Goal: Navigation & Orientation: Find specific page/section

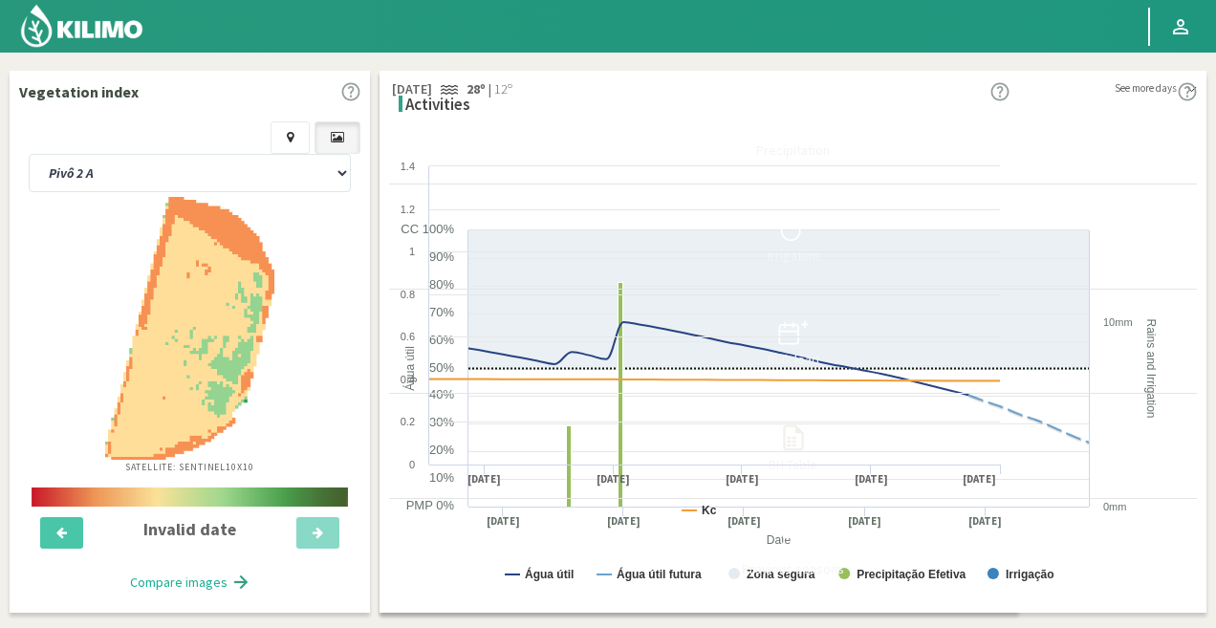
select select "1: Object"
click at [111, 29] on img at bounding box center [81, 26] width 125 height 46
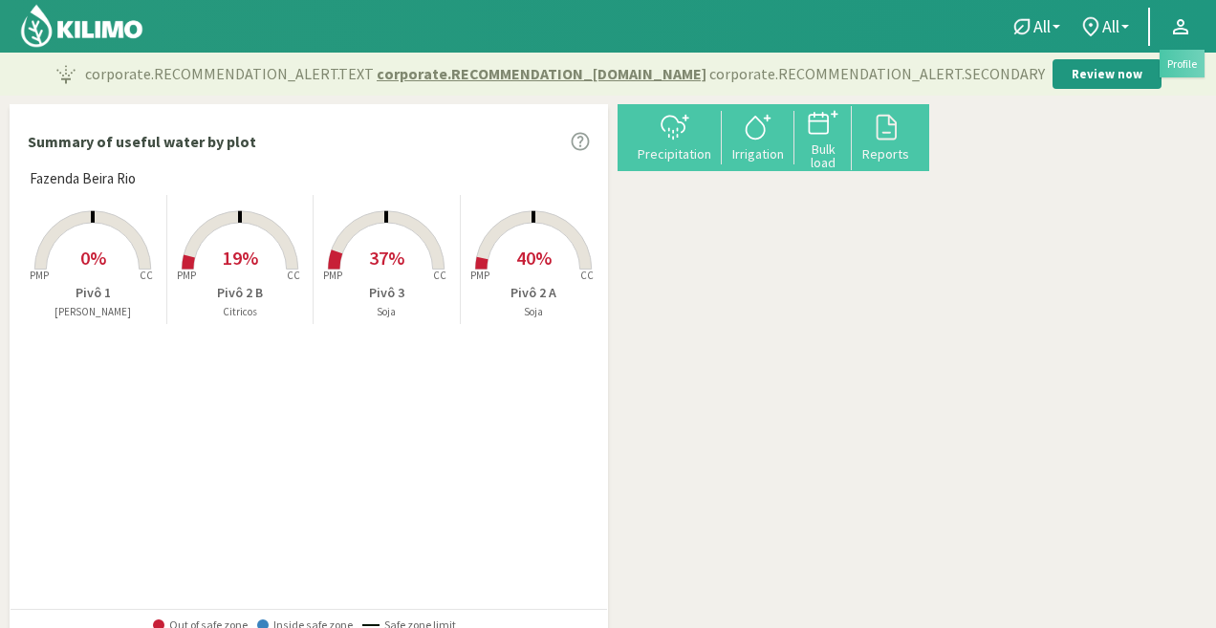
click at [1188, 19] on icon at bounding box center [1180, 26] width 23 height 23
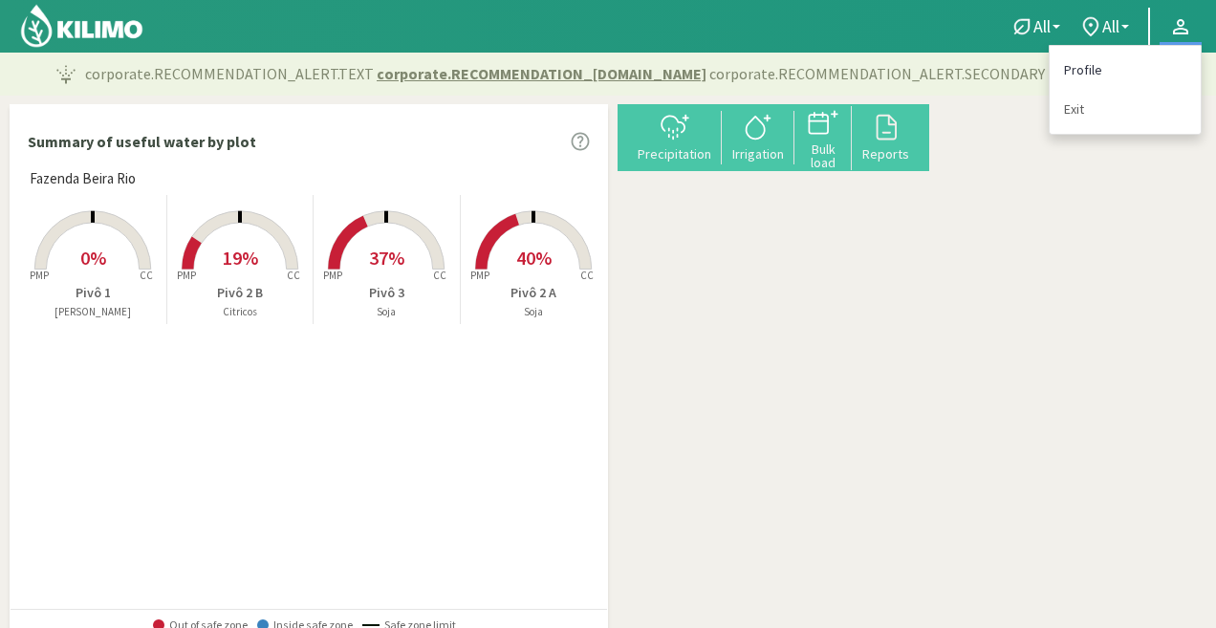
click at [1124, 69] on link "Profile" at bounding box center [1125, 70] width 151 height 39
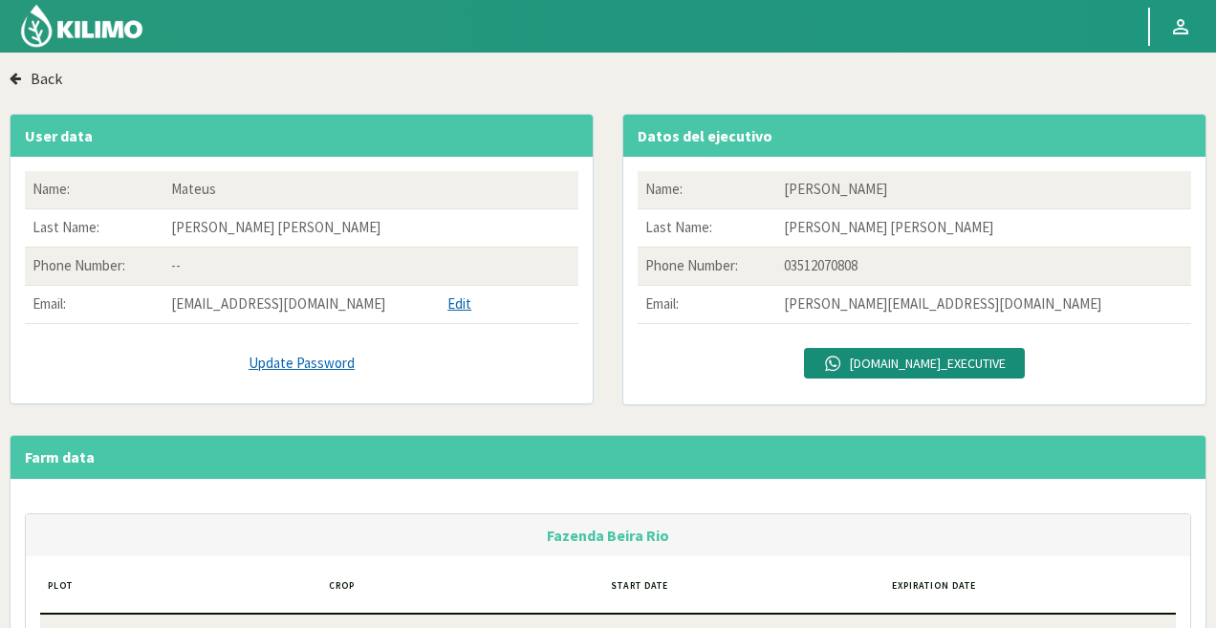
click at [860, 233] on p "[PERSON_NAME] [PERSON_NAME]" at bounding box center [984, 228] width 400 height 22
click at [859, 227] on p "[PERSON_NAME] [PERSON_NAME]" at bounding box center [984, 228] width 400 height 22
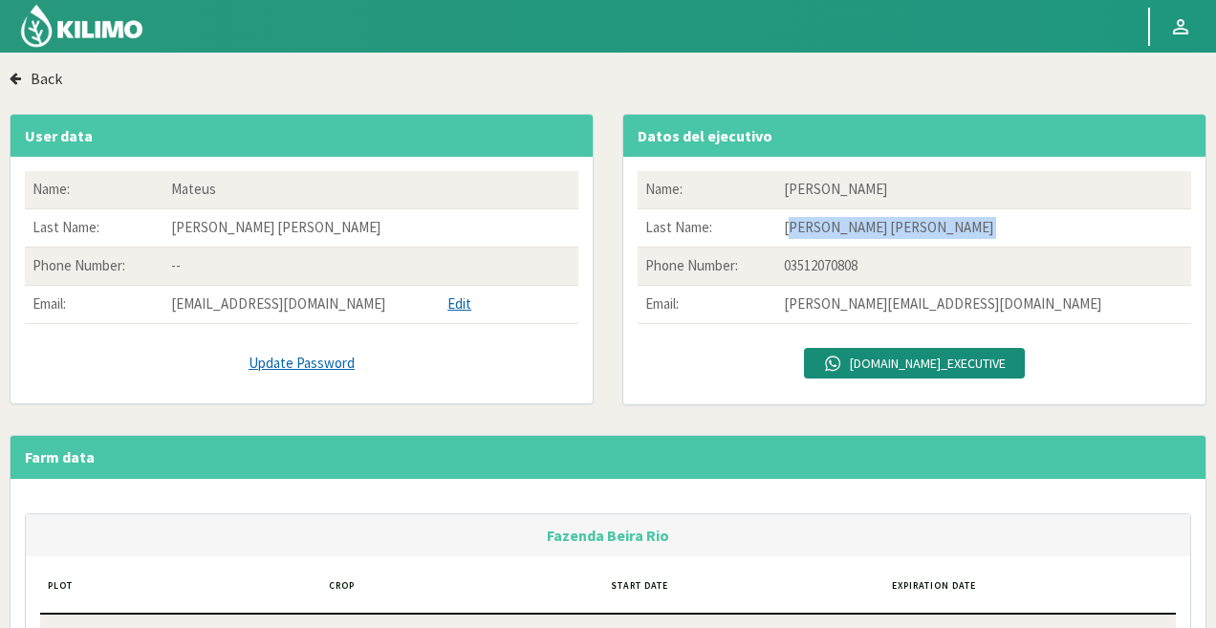
click at [859, 227] on p "[PERSON_NAME] [PERSON_NAME]" at bounding box center [984, 228] width 400 height 22
click at [903, 242] on td "[PERSON_NAME] [PERSON_NAME]" at bounding box center [983, 228] width 415 height 38
click at [6, 76] on div "Back User data Name: [PERSON_NAME] Last Name: [PERSON_NAME] [PERSON_NAME] Phone…" at bounding box center [608, 490] width 1216 height 876
click at [18, 76] on icon "button" at bounding box center [15, 78] width 11 height 13
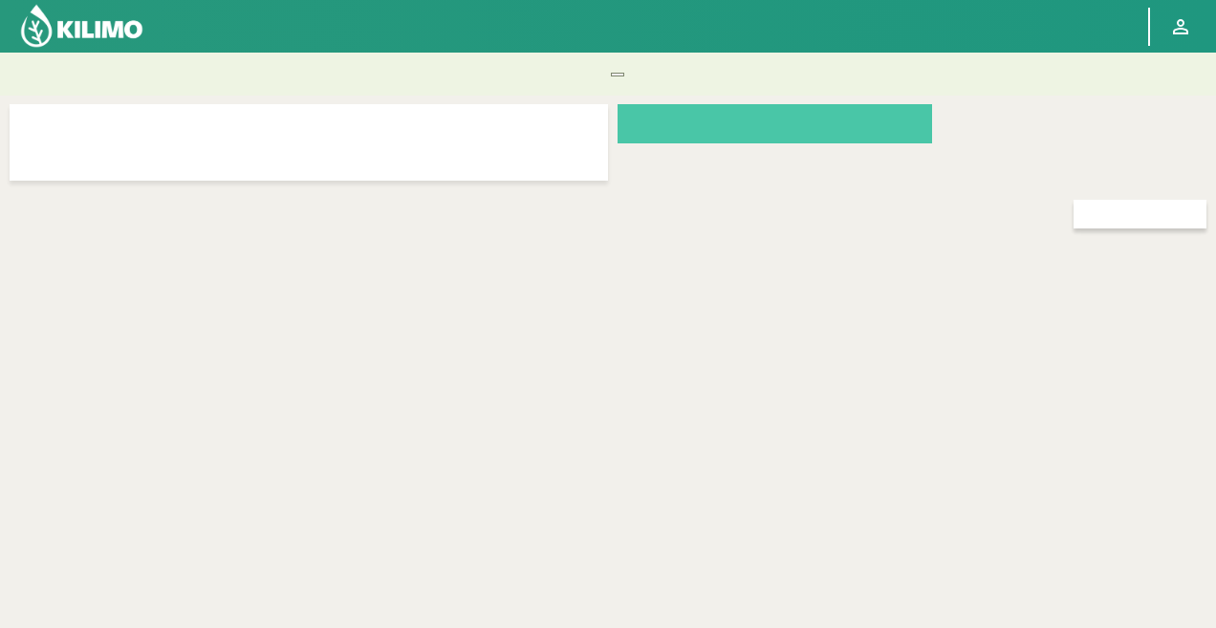
click at [148, 147] on div at bounding box center [309, 142] width 598 height 76
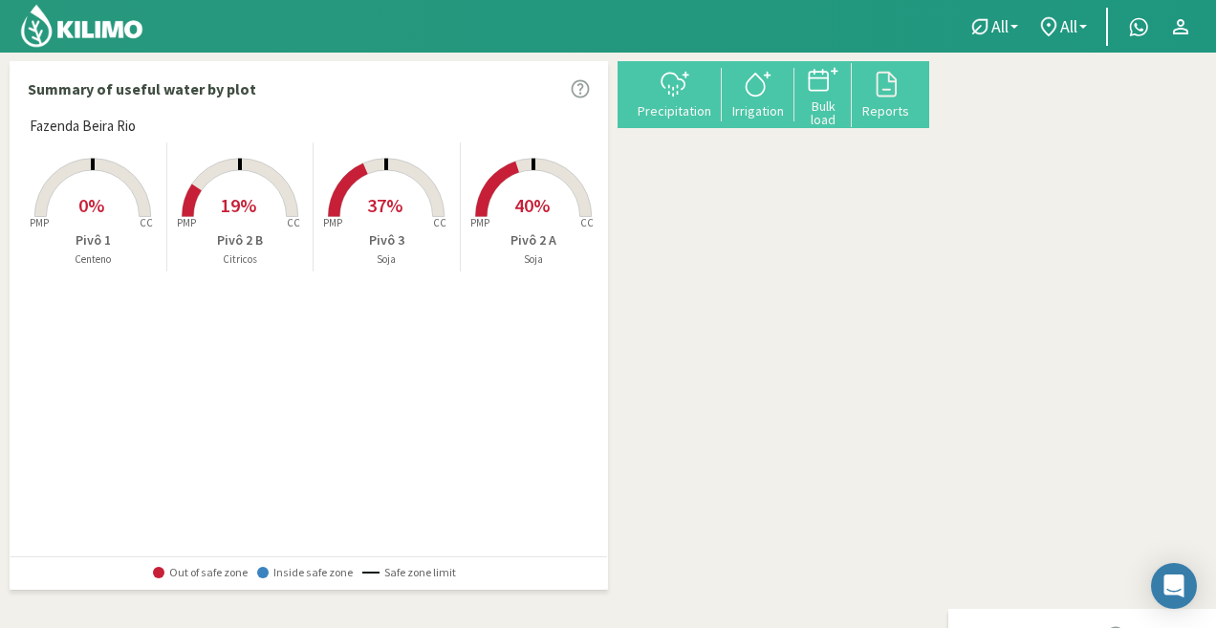
click at [939, 375] on div "+ − Leaflet | © Esri" at bounding box center [939, 276] width 0 height 430
click at [924, 107] on div "Relatórios" at bounding box center [890, 110] width 69 height 13
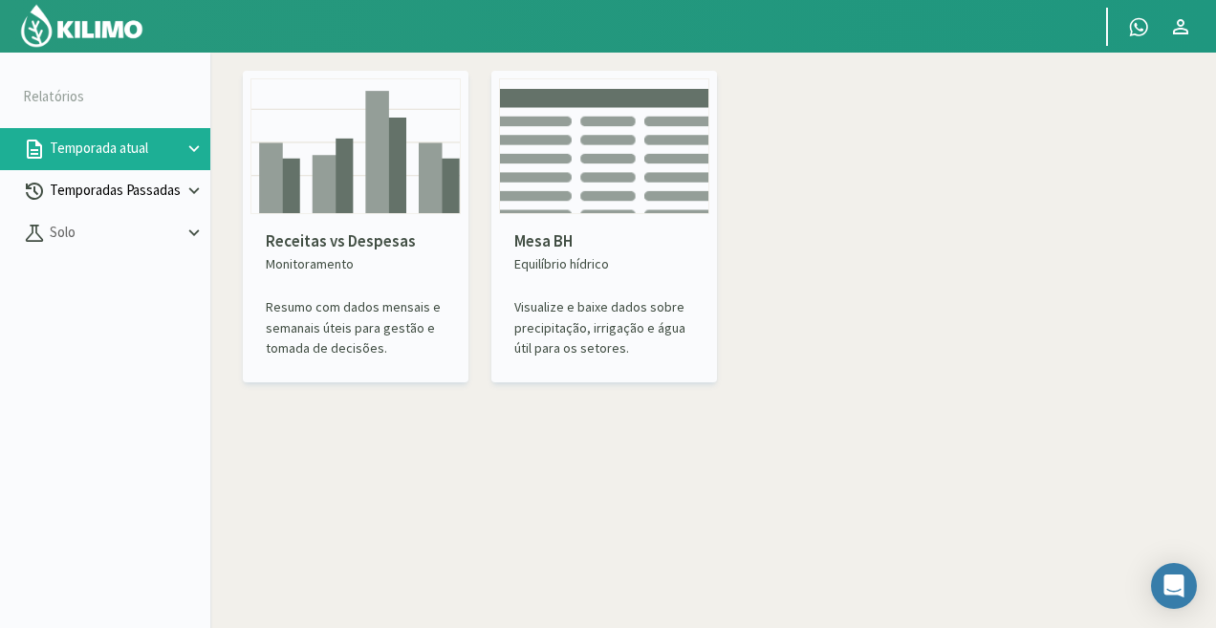
click at [99, 193] on font "Temporadas Passadas" at bounding box center [115, 190] width 131 height 18
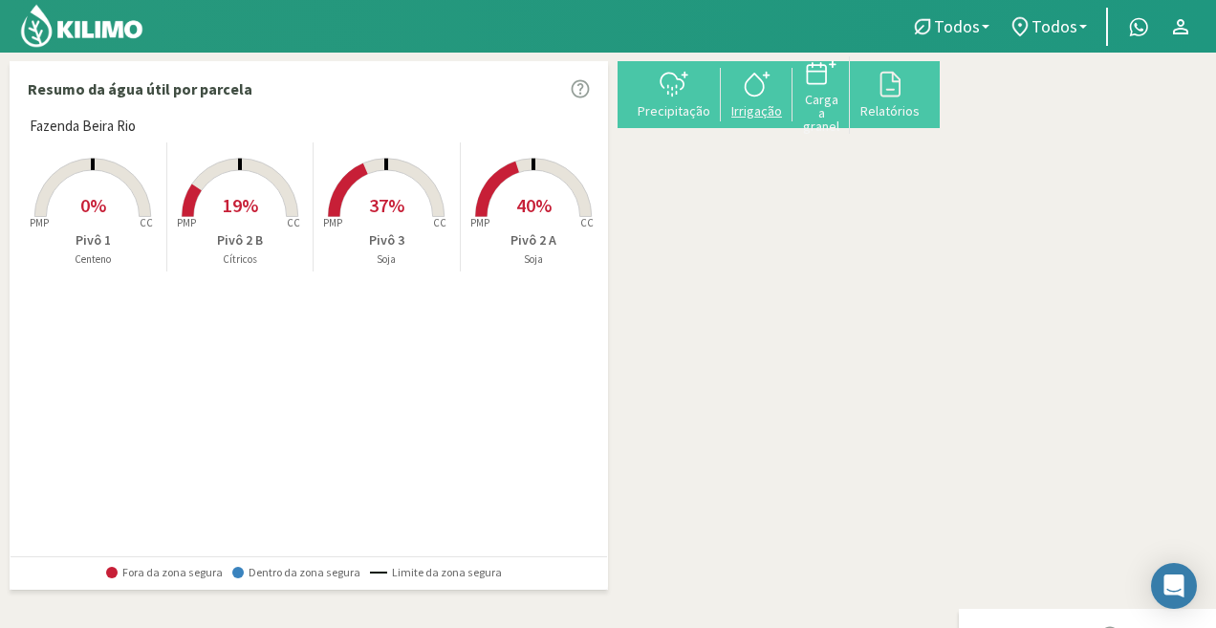
click at [782, 106] on font "Irrigação" at bounding box center [756, 110] width 51 height 17
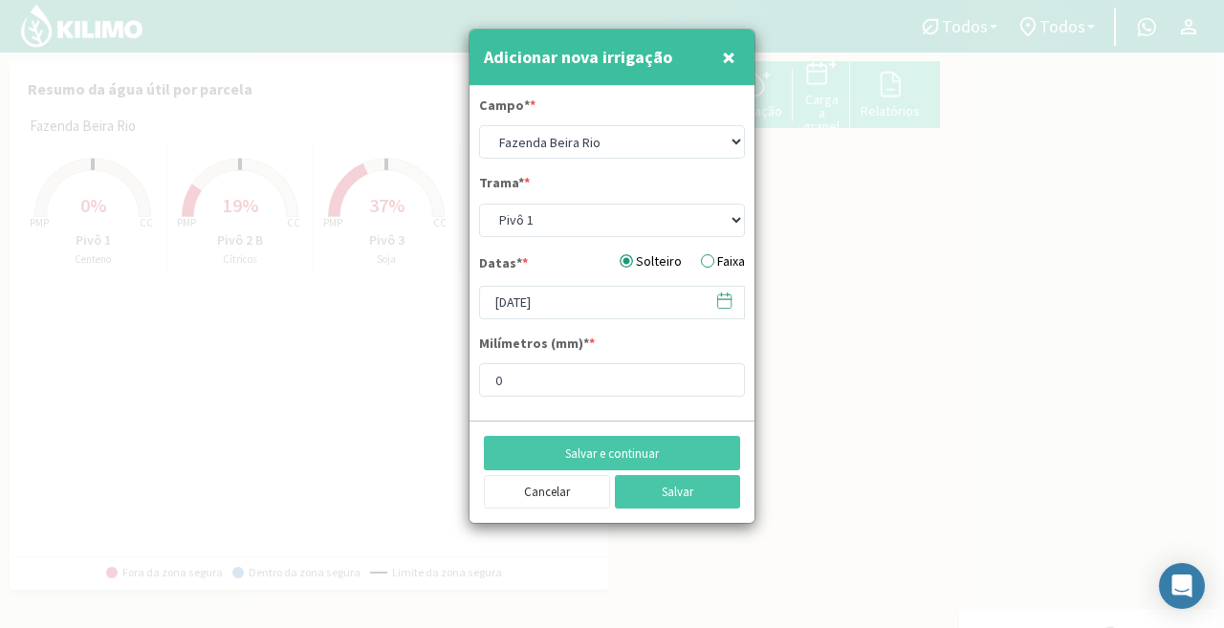
click at [733, 50] on font "×" at bounding box center [728, 57] width 13 height 32
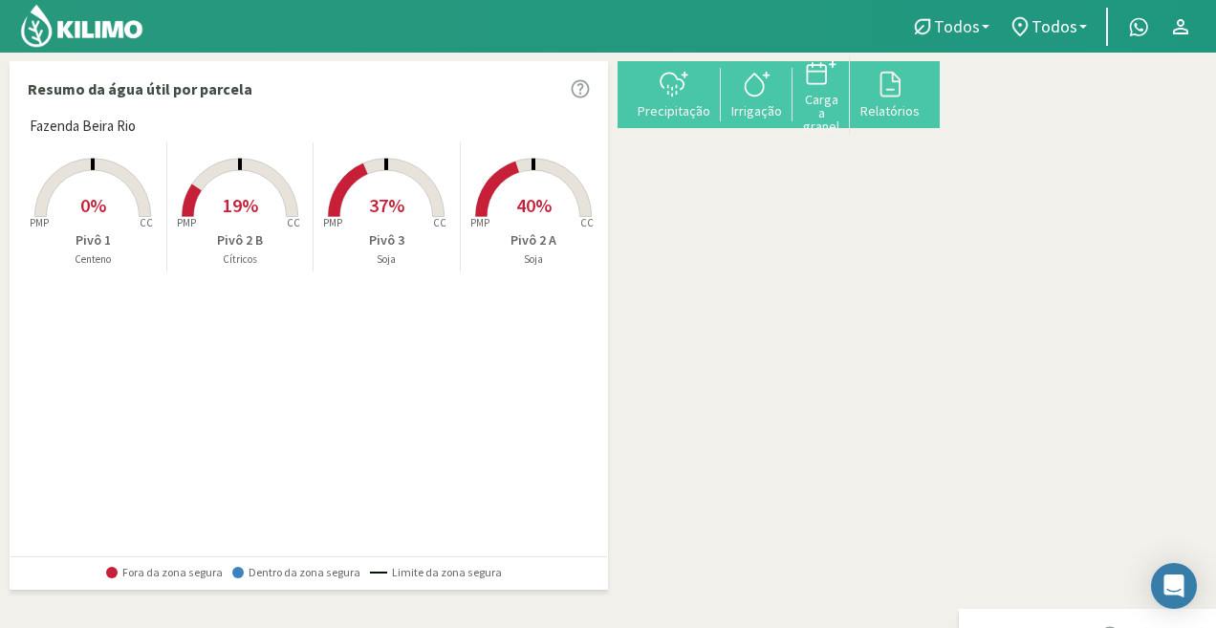
click at [980, 23] on font "Todos" at bounding box center [957, 26] width 46 height 22
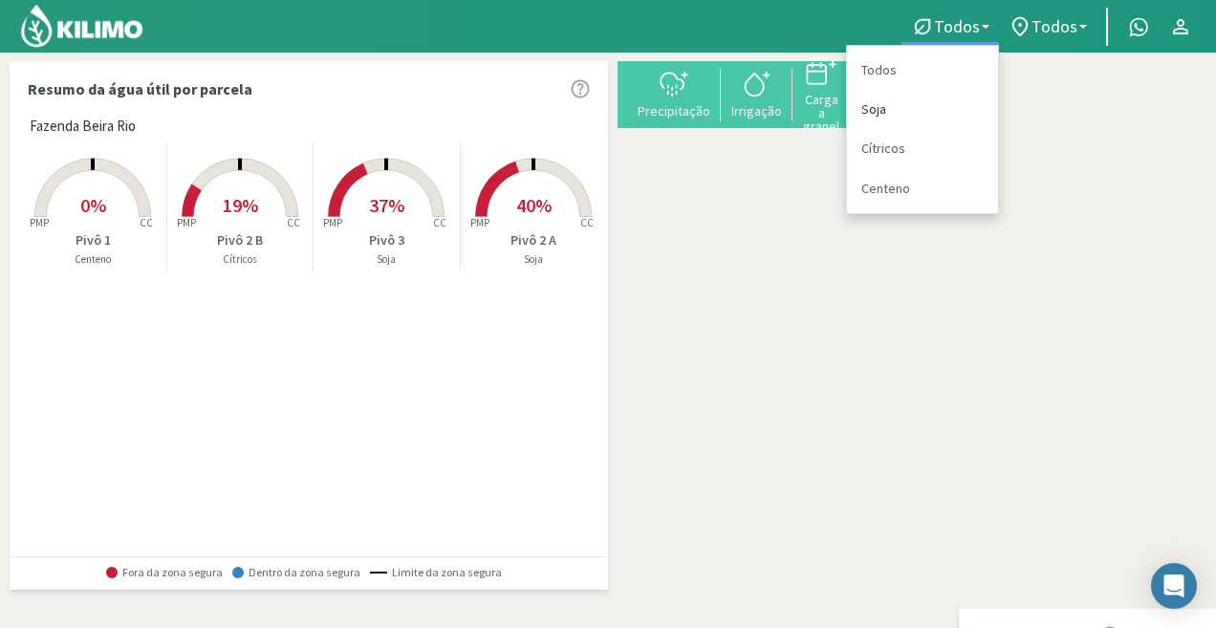
click at [868, 100] on font "Soja" at bounding box center [873, 108] width 25 height 17
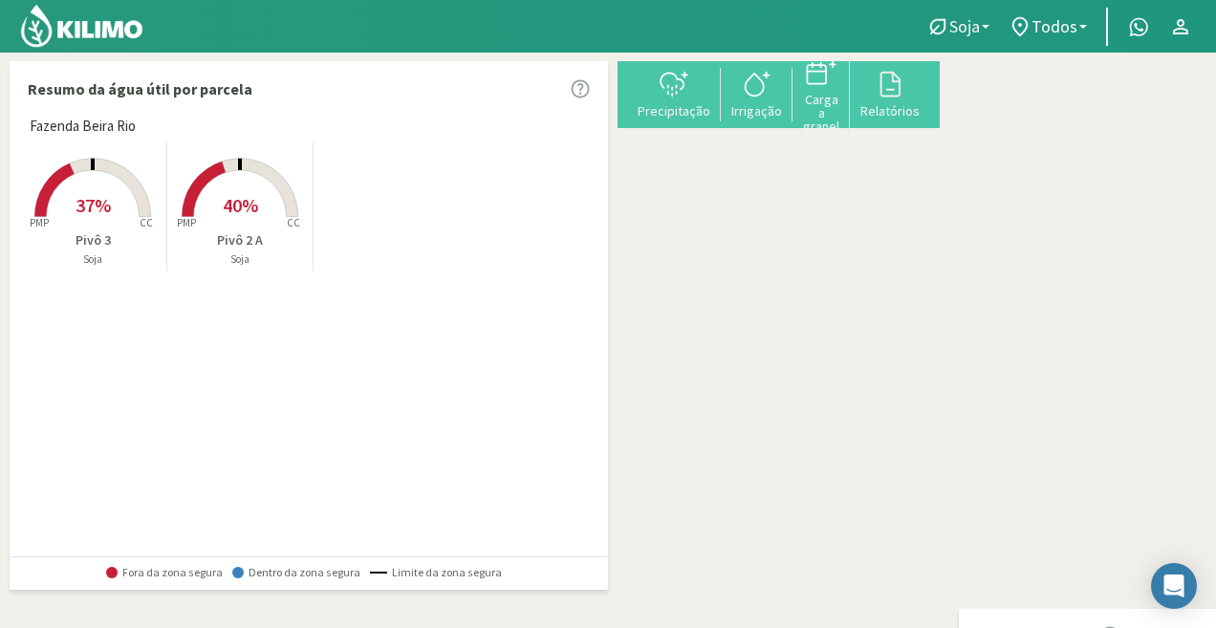
click at [968, 12] on link "Soja" at bounding box center [958, 27] width 82 height 36
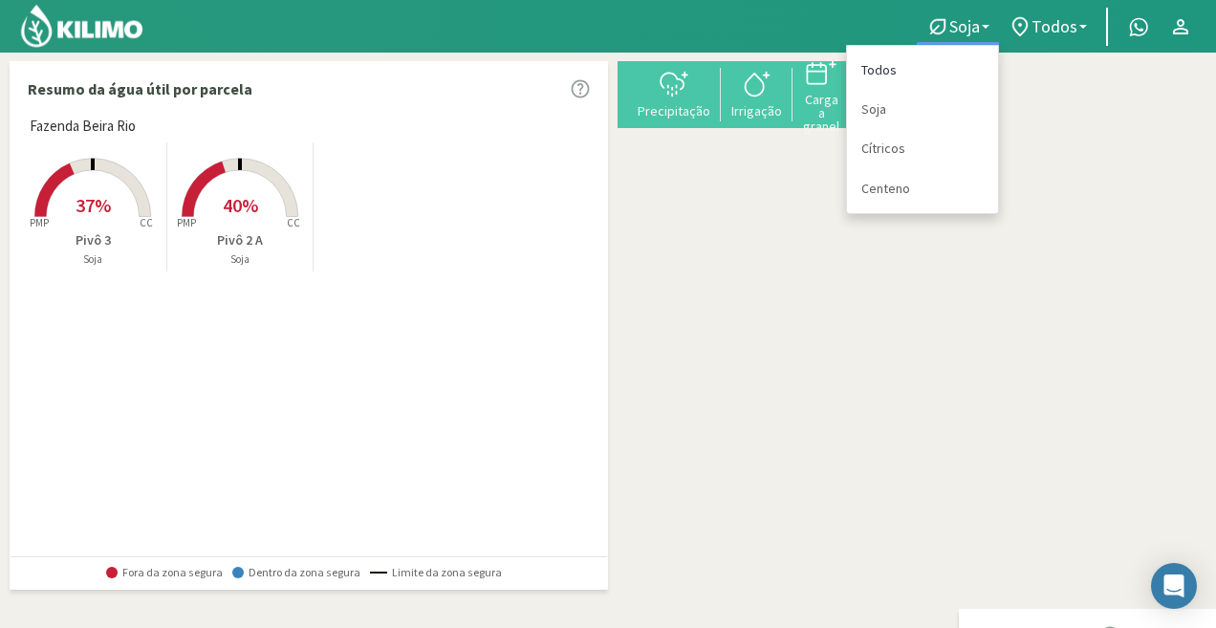
click at [961, 65] on link "Todos" at bounding box center [922, 70] width 151 height 39
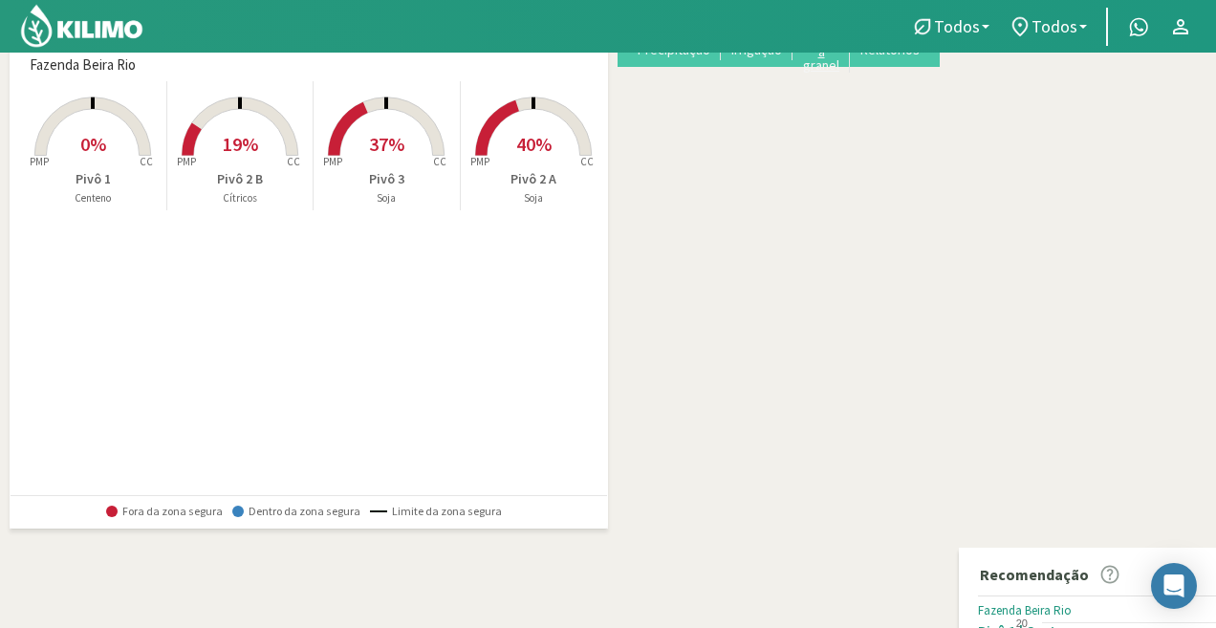
scroll to position [96, 0]
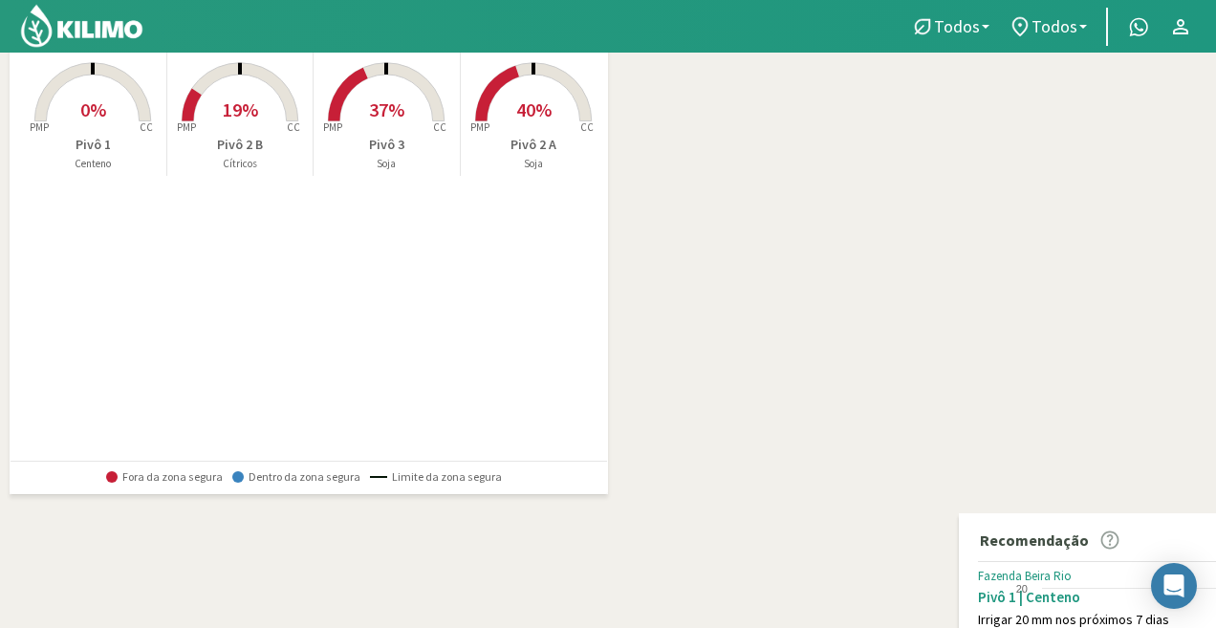
drag, startPoint x: 528, startPoint y: 182, endPoint x: 520, endPoint y: 220, distance: 39.0
click at [520, 220] on div "Fazenda Beira Rio Created with Highcharts 9.2.2 PMP CC 0% Pivô 1 Centeno Create…" at bounding box center [313, 240] width 587 height 440
drag, startPoint x: 1209, startPoint y: 83, endPoint x: 1212, endPoint y: 108, distance: 25.0
click at [1212, 108] on div "Resumo da água útil por parcela Fazenda Beira Rio Created with Highcharts 9.2.2…" at bounding box center [608, 468] width 1216 height 1025
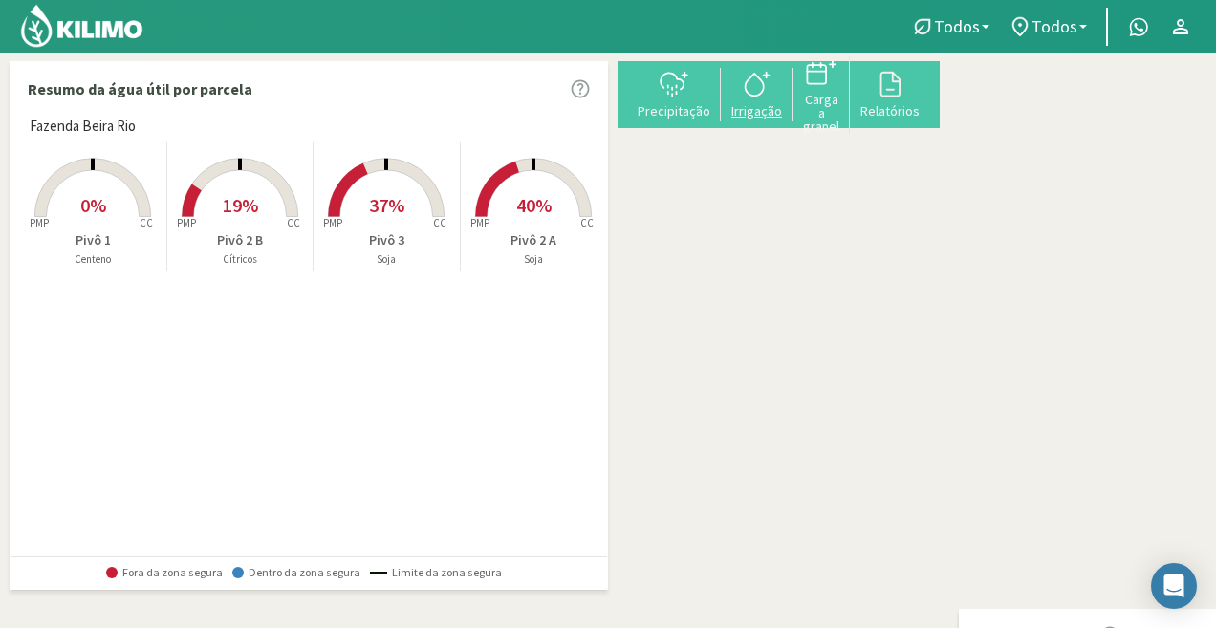
drag, startPoint x: 865, startPoint y: 282, endPoint x: 786, endPoint y: 119, distance: 181.7
click at [786, 119] on div "Resumo da água útil por parcela Fazenda Beira Rio Created with Highcharts 9.2.2…" at bounding box center [608, 564] width 1197 height 1006
click at [763, 80] on icon at bounding box center [754, 85] width 18 height 22
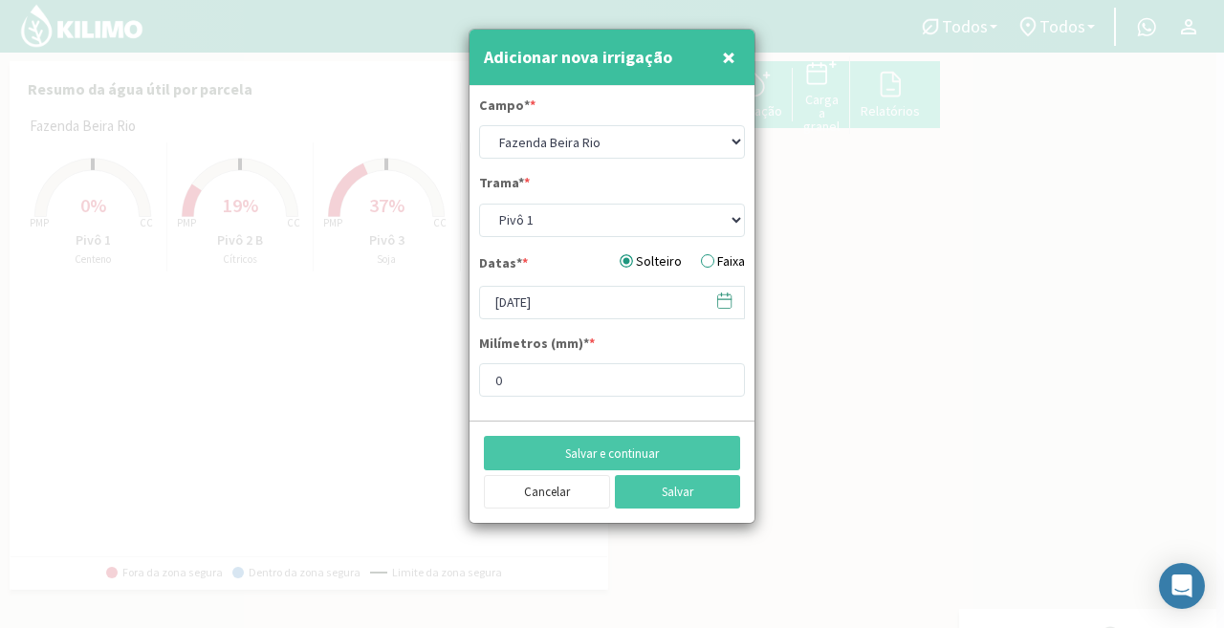
click at [728, 50] on font "×" at bounding box center [728, 57] width 13 height 32
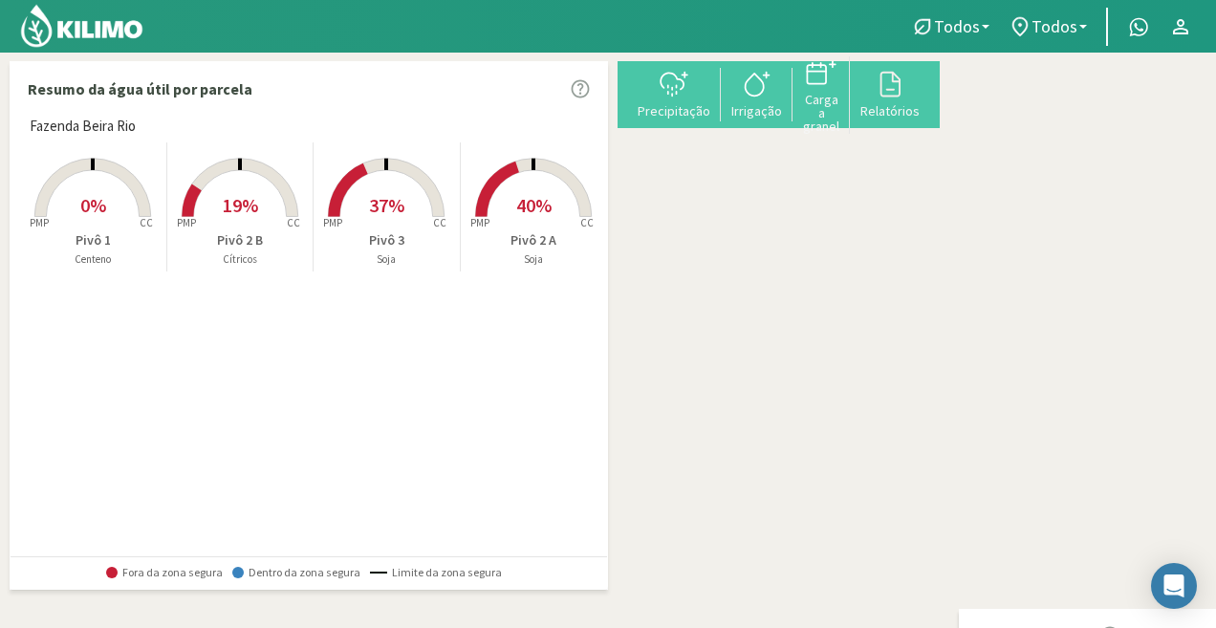
drag, startPoint x: 896, startPoint y: 233, endPoint x: 849, endPoint y: 182, distance: 69.7
click at [949, 182] on div "+ − Folheto | © Esri" at bounding box center [949, 276] width 0 height 430
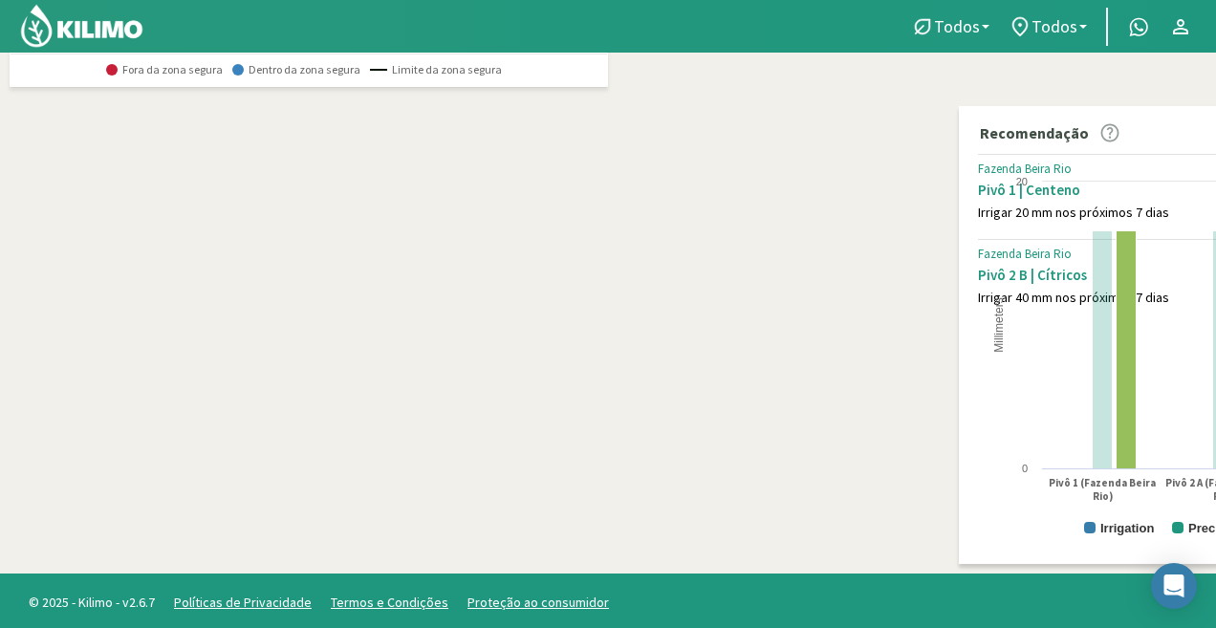
scroll to position [506, 0]
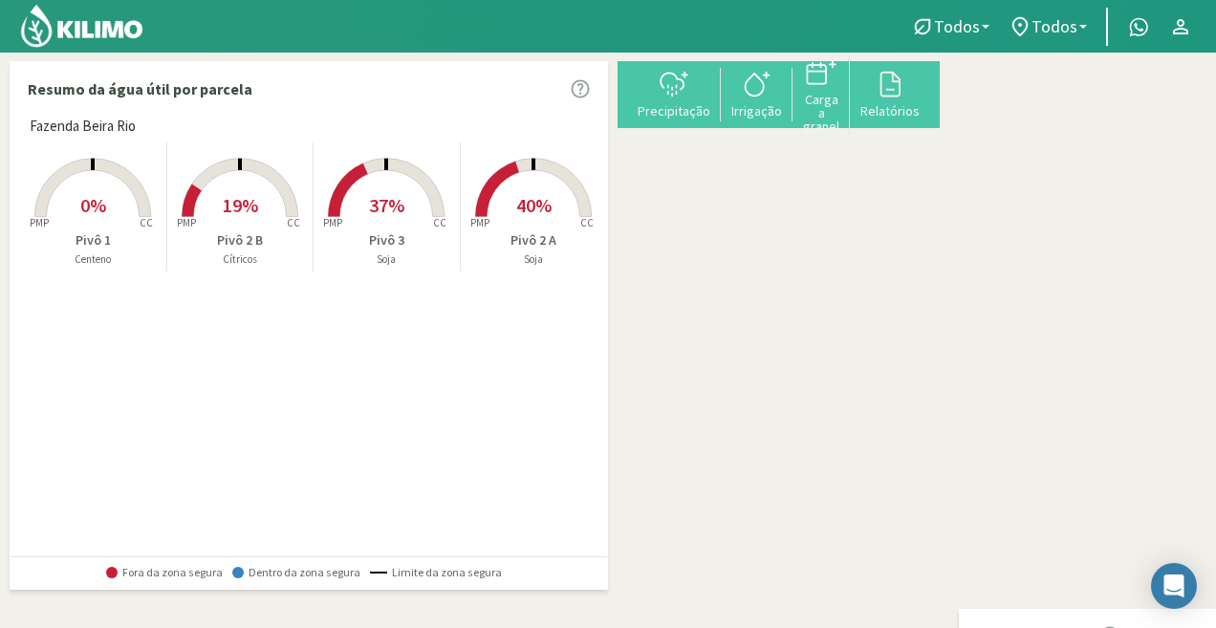
drag, startPoint x: 833, startPoint y: 278, endPoint x: 846, endPoint y: 240, distance: 40.5
click at [949, 240] on div "+ − Folheto | © Esri" at bounding box center [949, 276] width 0 height 430
drag, startPoint x: 846, startPoint y: 245, endPoint x: 834, endPoint y: 280, distance: 37.5
click at [949, 280] on div "+ − Folheto | © Esri" at bounding box center [949, 276] width 0 height 430
drag, startPoint x: 799, startPoint y: 347, endPoint x: 794, endPoint y: 275, distance: 71.9
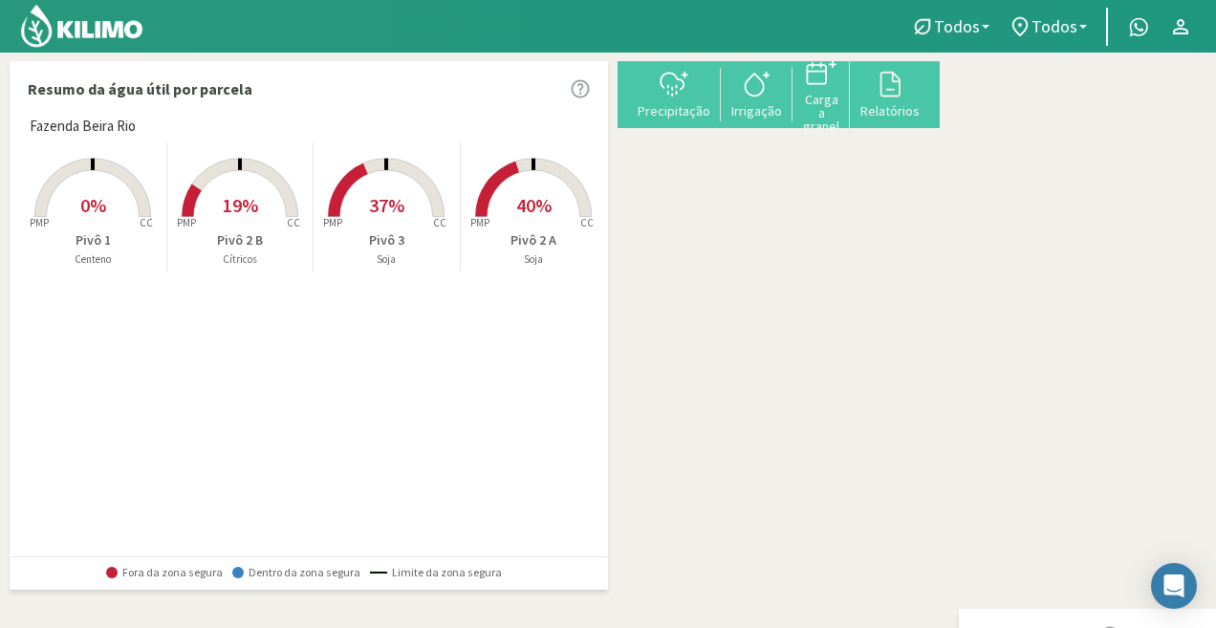
click at [1037, 275] on icon at bounding box center [1116, 244] width 158 height 153
